Goal: Information Seeking & Learning: Learn about a topic

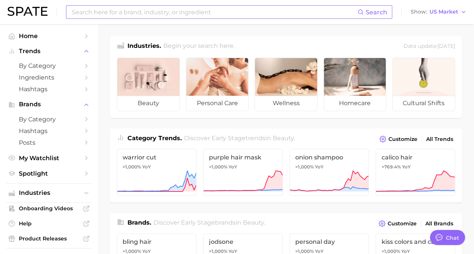
click at [204, 14] on input at bounding box center [214, 12] width 287 height 13
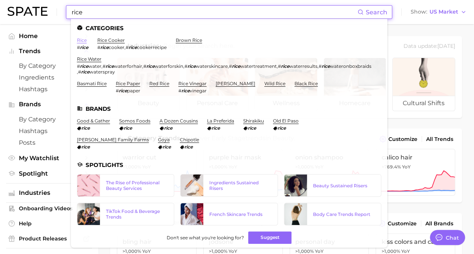
type input "rice"
click at [81, 43] on link "rice" at bounding box center [82, 40] width 10 height 6
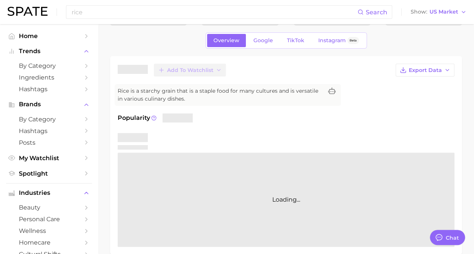
scroll to position [38, 0]
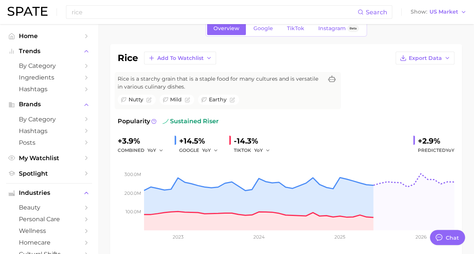
type textarea "x"
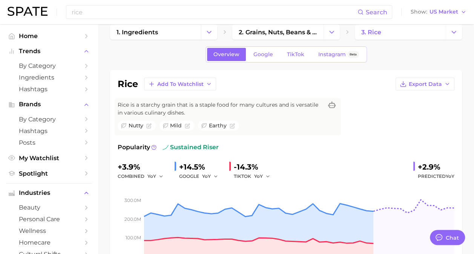
scroll to position [0, 0]
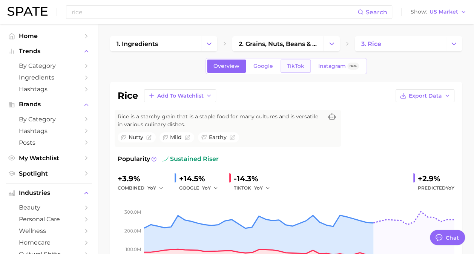
click at [296, 69] on link "TikTok" at bounding box center [295, 66] width 30 height 13
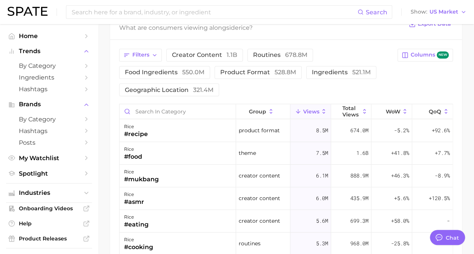
scroll to position [641, 0]
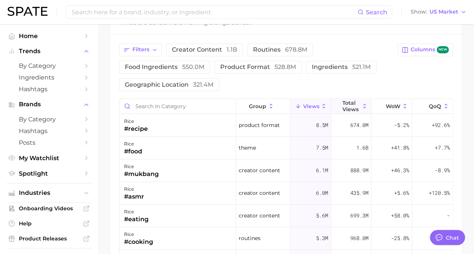
click at [355, 106] on button "Total Views" at bounding box center [351, 106] width 41 height 15
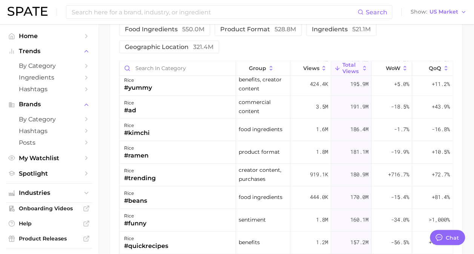
scroll to position [490, 0]
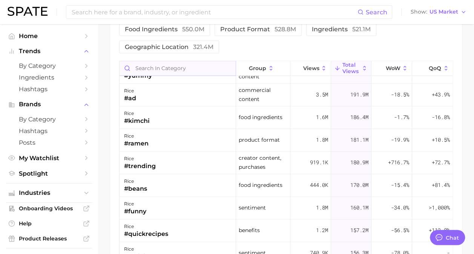
click at [199, 64] on input "Search in category" at bounding box center [178, 68] width 116 height 14
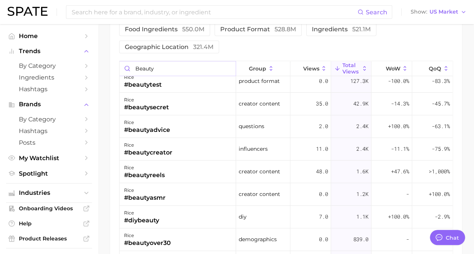
scroll to position [0, 0]
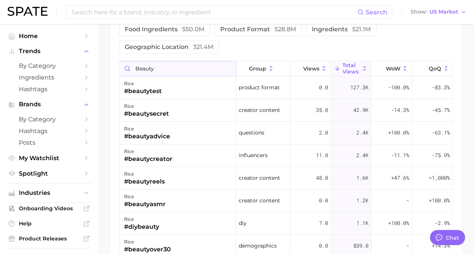
drag, startPoint x: 163, startPoint y: 68, endPoint x: 139, endPoint y: 58, distance: 26.0
click at [139, 61] on input "beauty" at bounding box center [178, 68] width 116 height 14
type input "b"
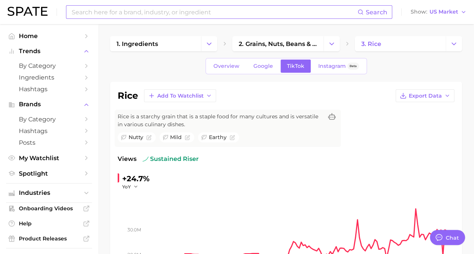
type input "fragrance"
click at [266, 66] on span "Google" at bounding box center [263, 66] width 20 height 6
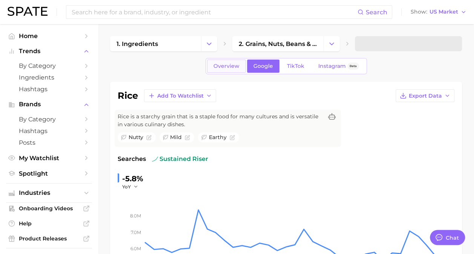
click at [216, 64] on span "Overview" at bounding box center [226, 66] width 26 height 6
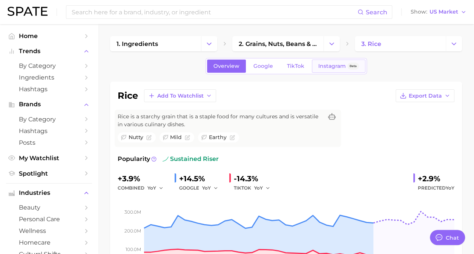
click at [342, 63] on span "Instagram" at bounding box center [332, 66] width 28 height 6
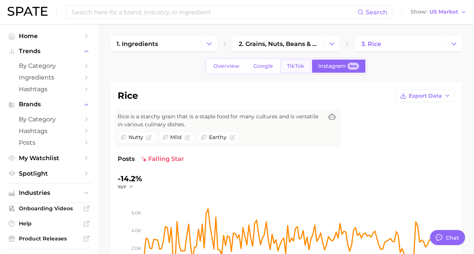
click at [298, 66] on span "TikTok" at bounding box center [295, 66] width 17 height 6
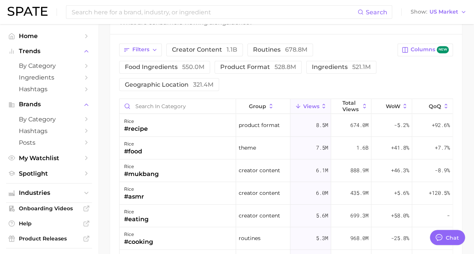
scroll to position [679, 0]
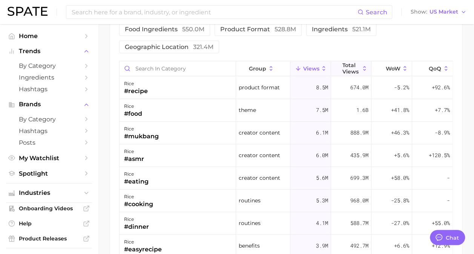
click at [347, 63] on span "Total Views" at bounding box center [350, 68] width 17 height 12
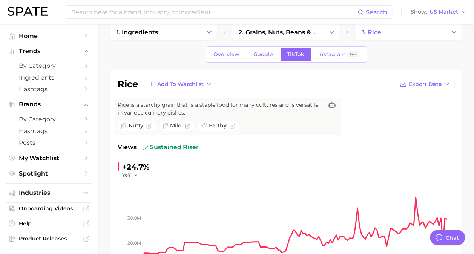
scroll to position [0, 0]
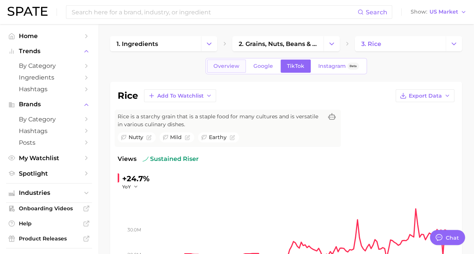
click at [231, 61] on link "Overview" at bounding box center [226, 66] width 39 height 13
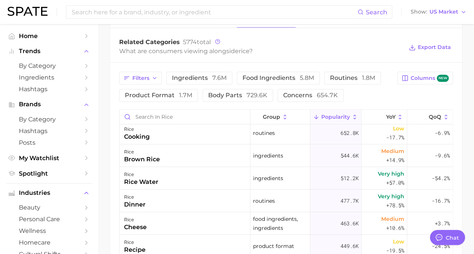
scroll to position [38, 0]
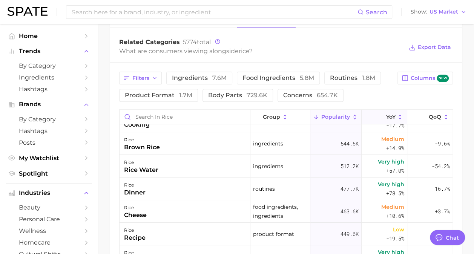
click at [386, 118] on span "YoY" at bounding box center [390, 117] width 9 height 6
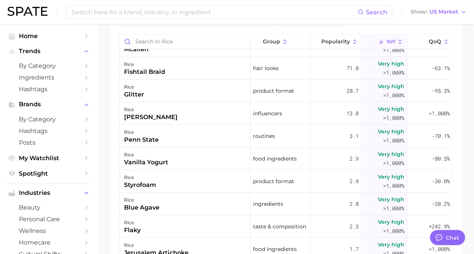
scroll to position [0, 0]
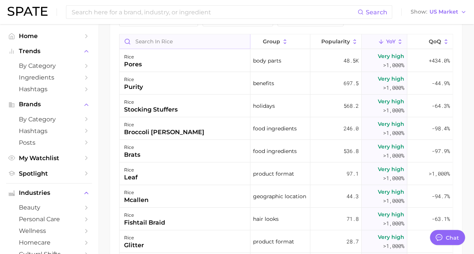
click at [198, 39] on input "Search in rice" at bounding box center [185, 41] width 130 height 14
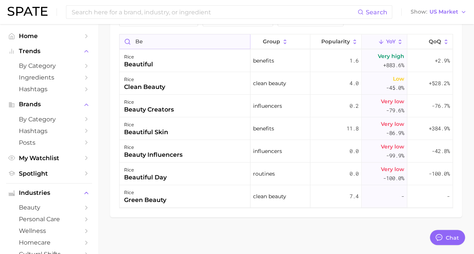
type input "b"
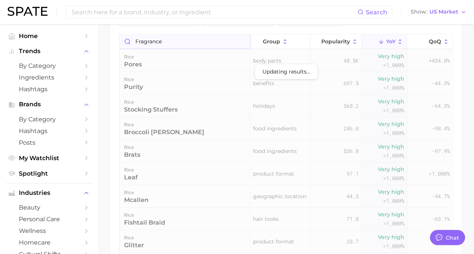
scroll to position [430, 0]
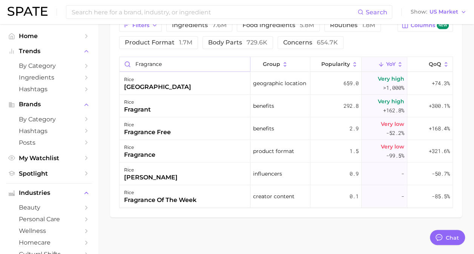
drag, startPoint x: 170, startPoint y: 66, endPoint x: 107, endPoint y: 61, distance: 62.8
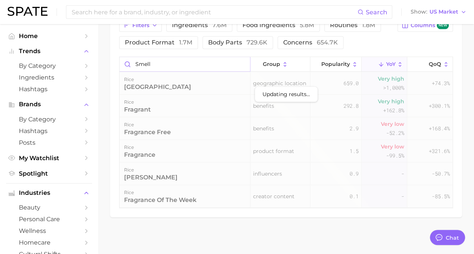
scroll to position [379, 0]
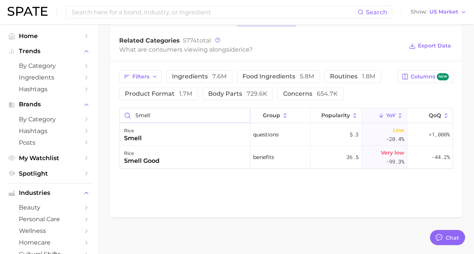
drag, startPoint x: 166, startPoint y: 112, endPoint x: 106, endPoint y: 109, distance: 59.3
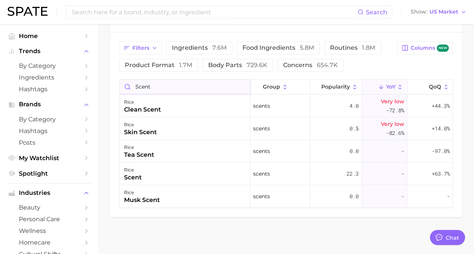
drag, startPoint x: 176, startPoint y: 88, endPoint x: 134, endPoint y: 84, distance: 42.4
click at [134, 84] on input "scent" at bounding box center [185, 87] width 130 height 14
type input "scent"
click at [148, 62] on span "product format 1.7m" at bounding box center [158, 65] width 67 height 6
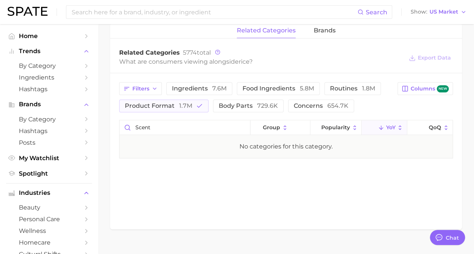
scroll to position [379, 0]
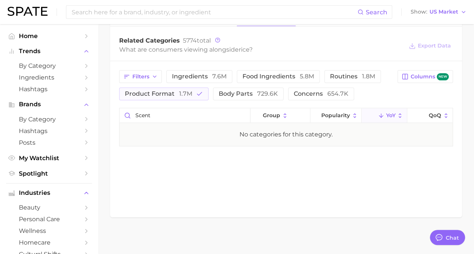
click at [379, 115] on polyline at bounding box center [381, 116] width 4 height 2
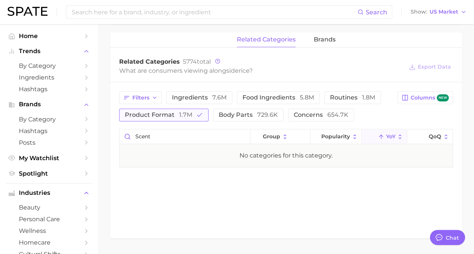
scroll to position [341, 0]
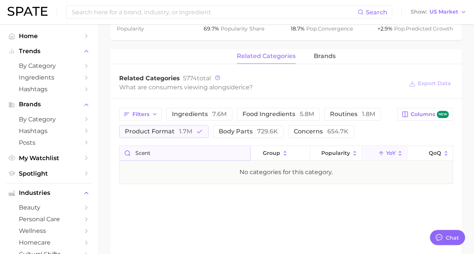
drag, startPoint x: 164, startPoint y: 160, endPoint x: 125, endPoint y: 149, distance: 40.0
click at [125, 149] on div "scent group Popularity YoY QoQ" at bounding box center [286, 153] width 333 height 15
click at [395, 124] on div "Filters ingredients 7.6m food ingredients 5.8m routines 1.8m product format 1.7…" at bounding box center [286, 123] width 334 height 30
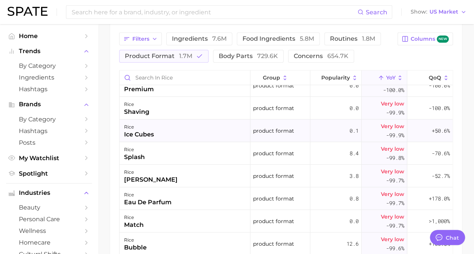
scroll to position [0, 0]
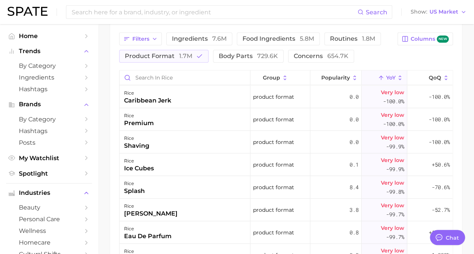
click at [380, 75] on button "YoY" at bounding box center [384, 78] width 45 height 15
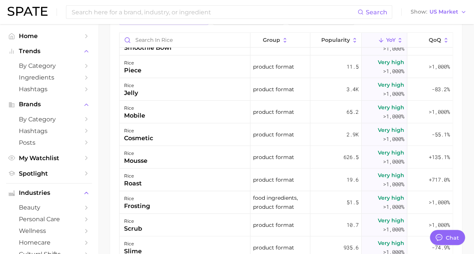
scroll to position [302, 0]
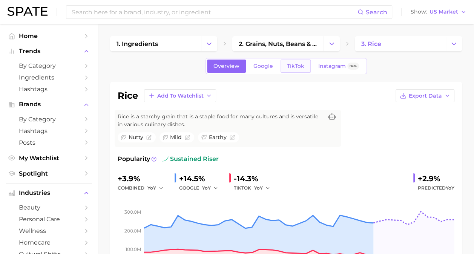
click at [294, 63] on span "TikTok" at bounding box center [295, 66] width 17 height 6
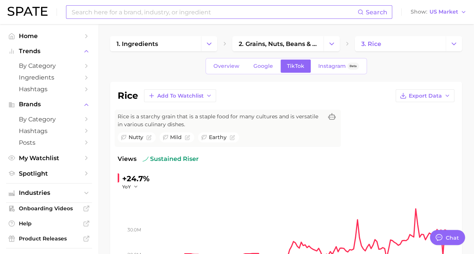
click at [220, 12] on input at bounding box center [214, 12] width 287 height 13
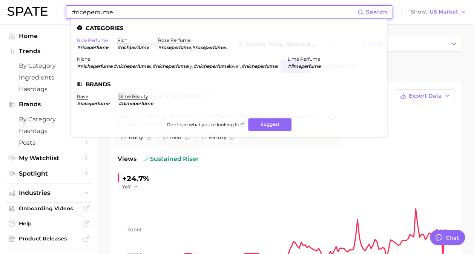
type input "#riceperfume"
click at [98, 38] on link "rice perfume" at bounding box center [92, 40] width 31 height 6
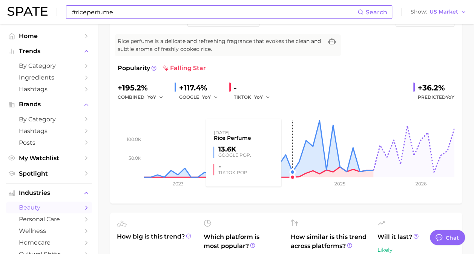
scroll to position [38, 0]
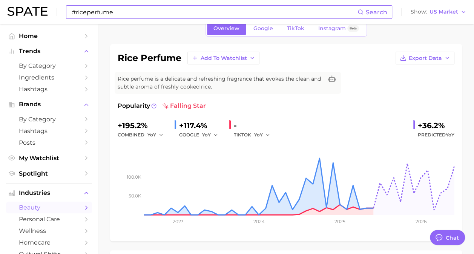
click at [296, 29] on span "TikTok" at bounding box center [295, 28] width 17 height 6
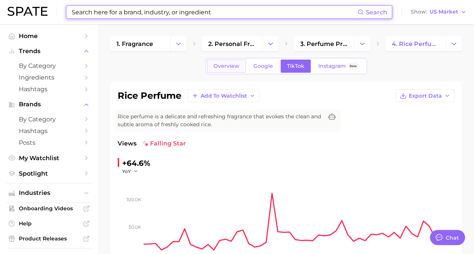
click at [223, 69] on link "Overview" at bounding box center [226, 66] width 39 height 13
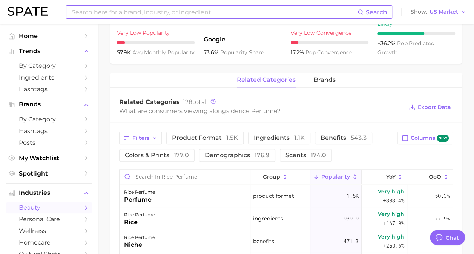
scroll to position [415, 0]
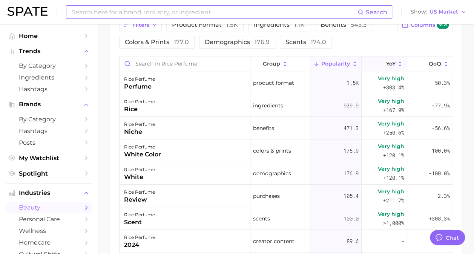
click at [388, 63] on span "YoY" at bounding box center [390, 64] width 9 height 6
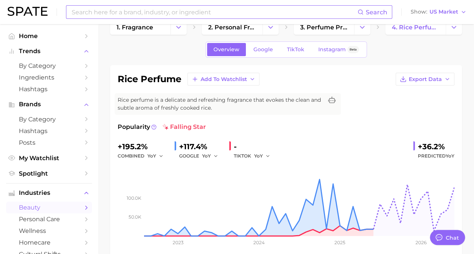
scroll to position [0, 0]
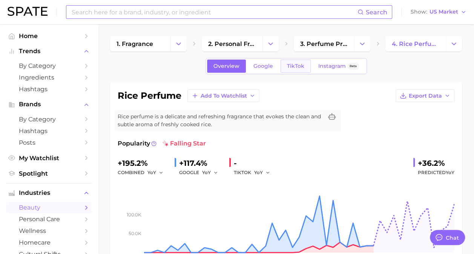
click at [296, 66] on span "TikTok" at bounding box center [295, 66] width 17 height 6
